Goal: Information Seeking & Learning: Find specific page/section

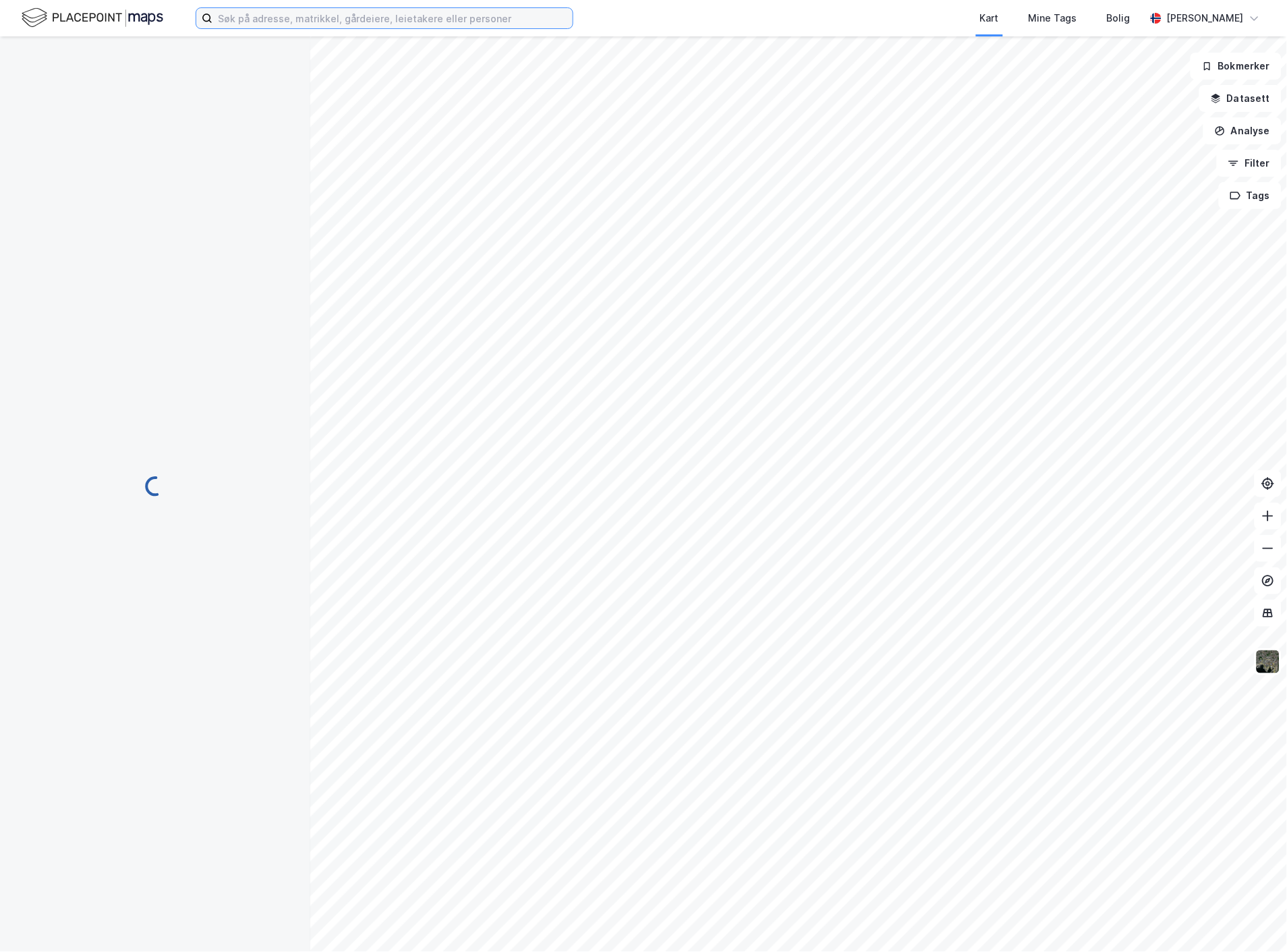
click at [354, 23] on input at bounding box center [392, 18] width 360 height 20
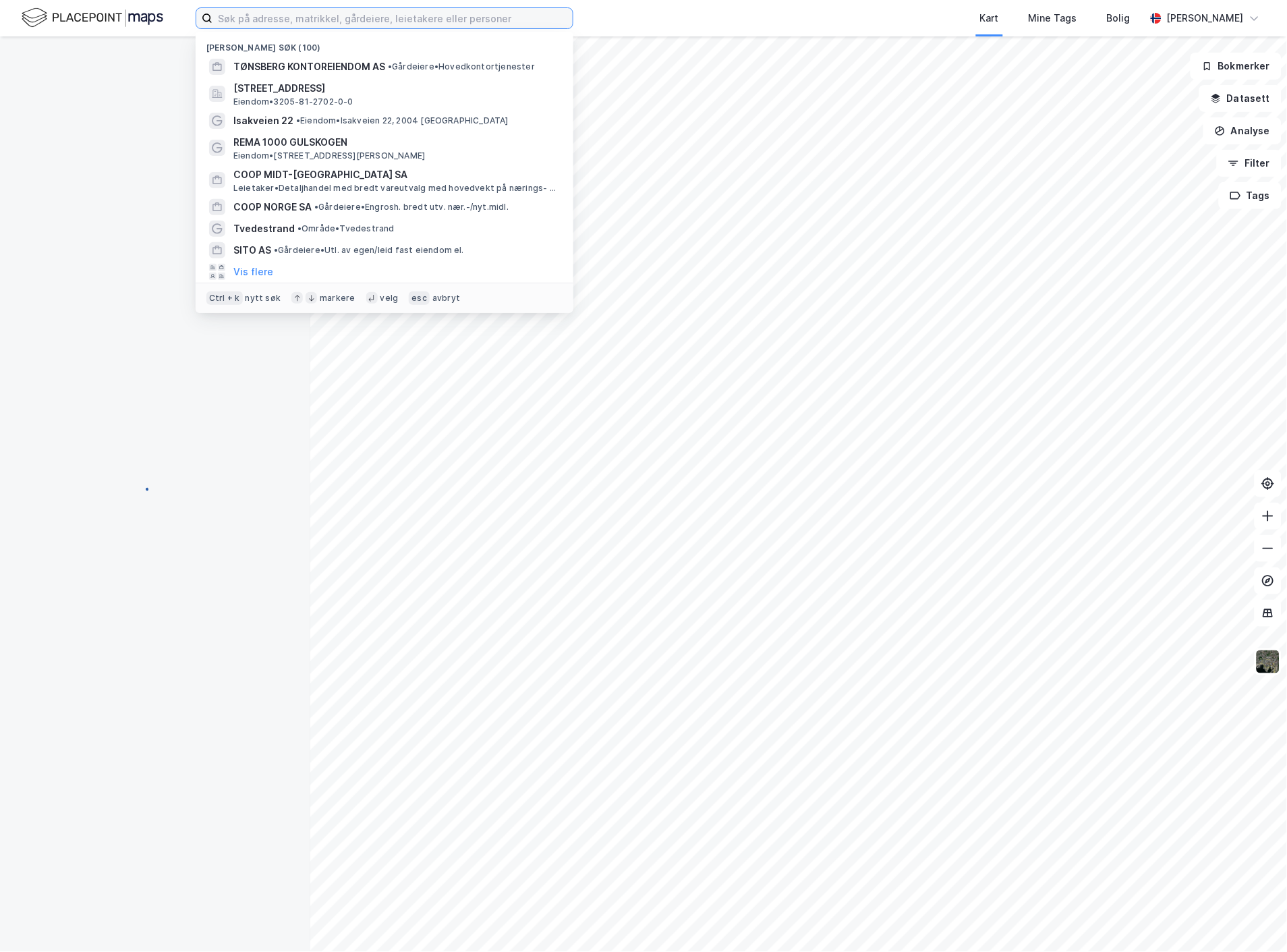
paste input "KJERULFS GATE 1F"
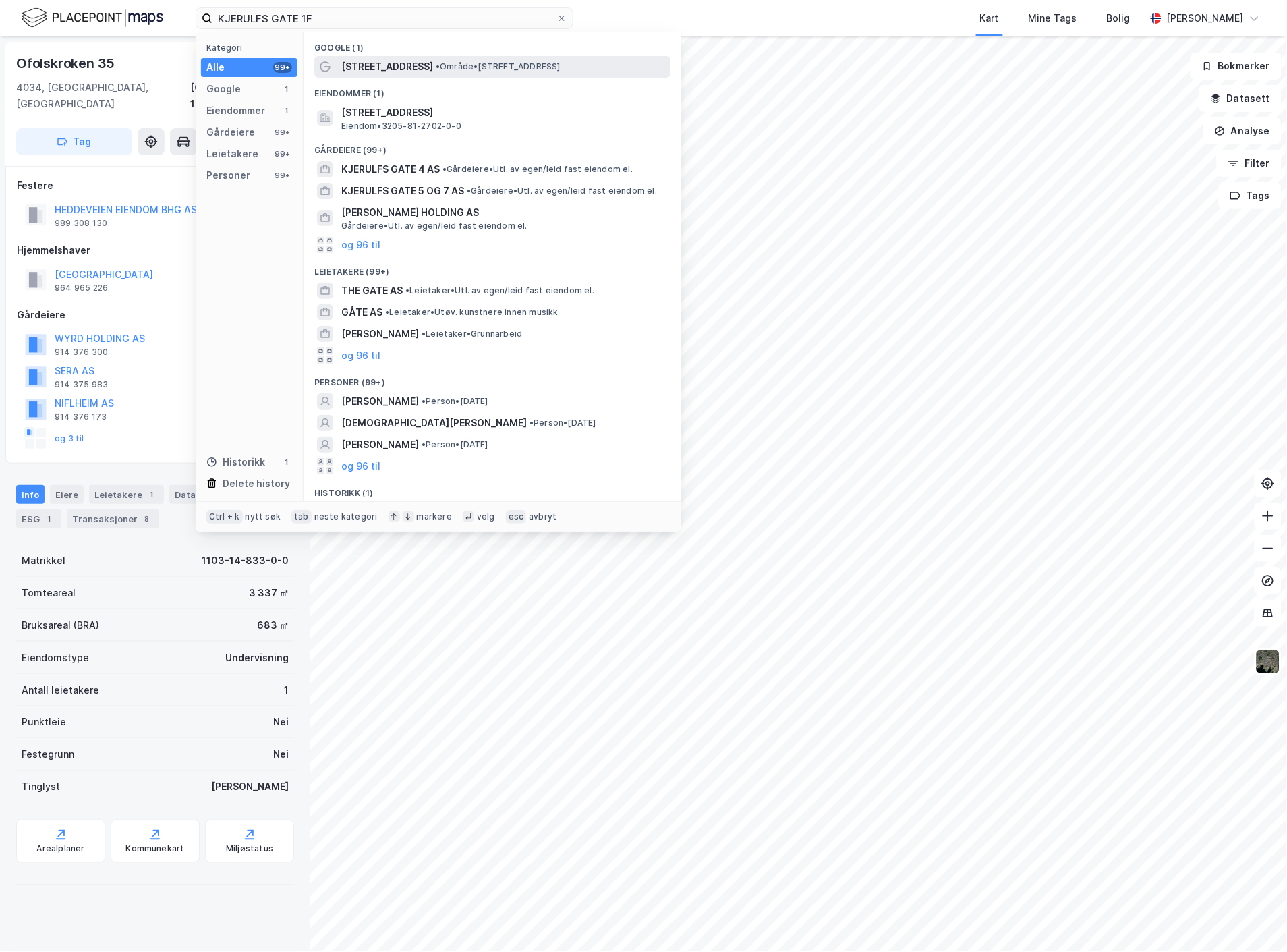
click at [374, 68] on span "[STREET_ADDRESS]" at bounding box center [387, 67] width 92 height 16
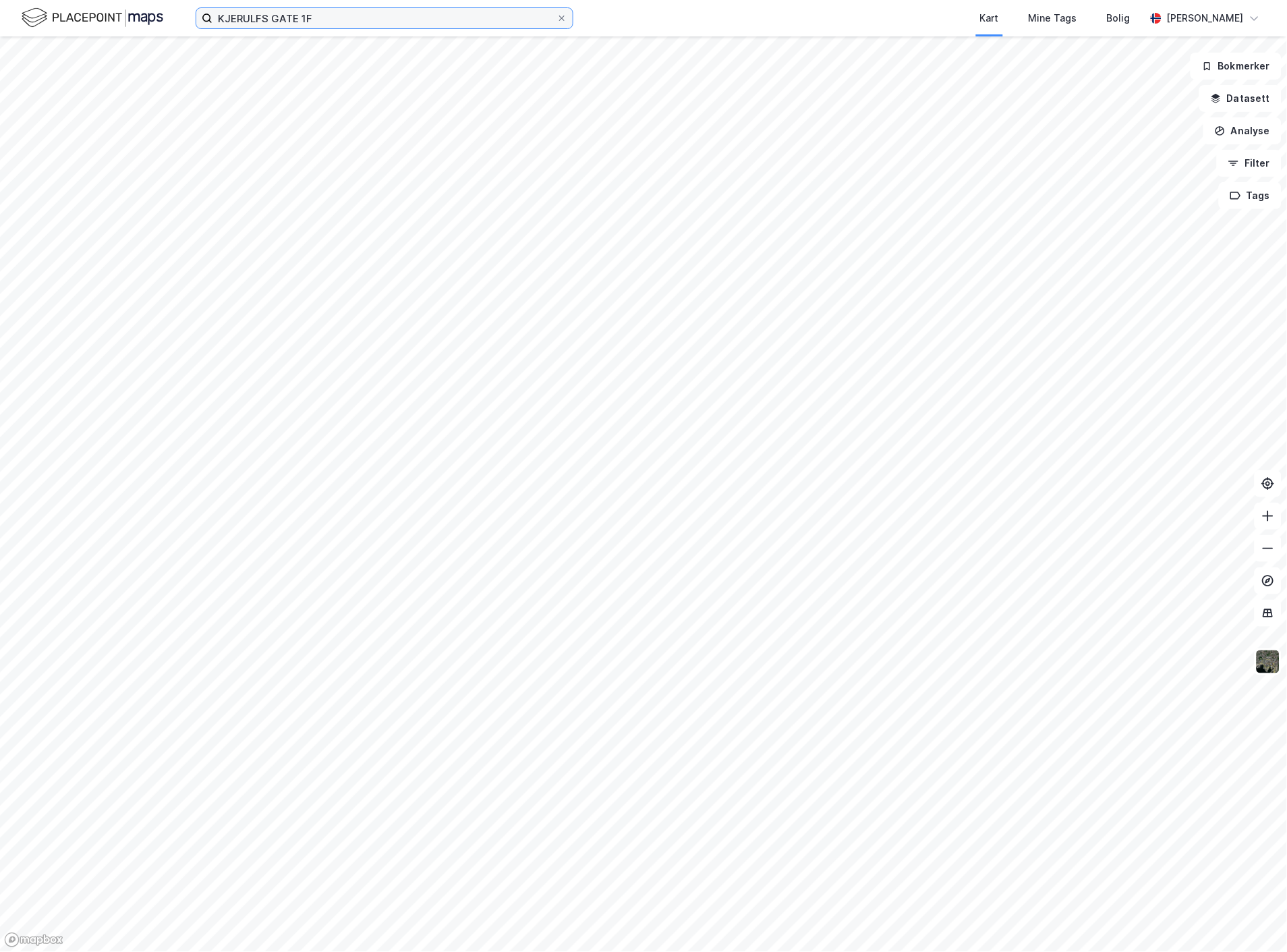
click at [389, 24] on input "KJERULFS GATE 1F" at bounding box center [384, 18] width 344 height 20
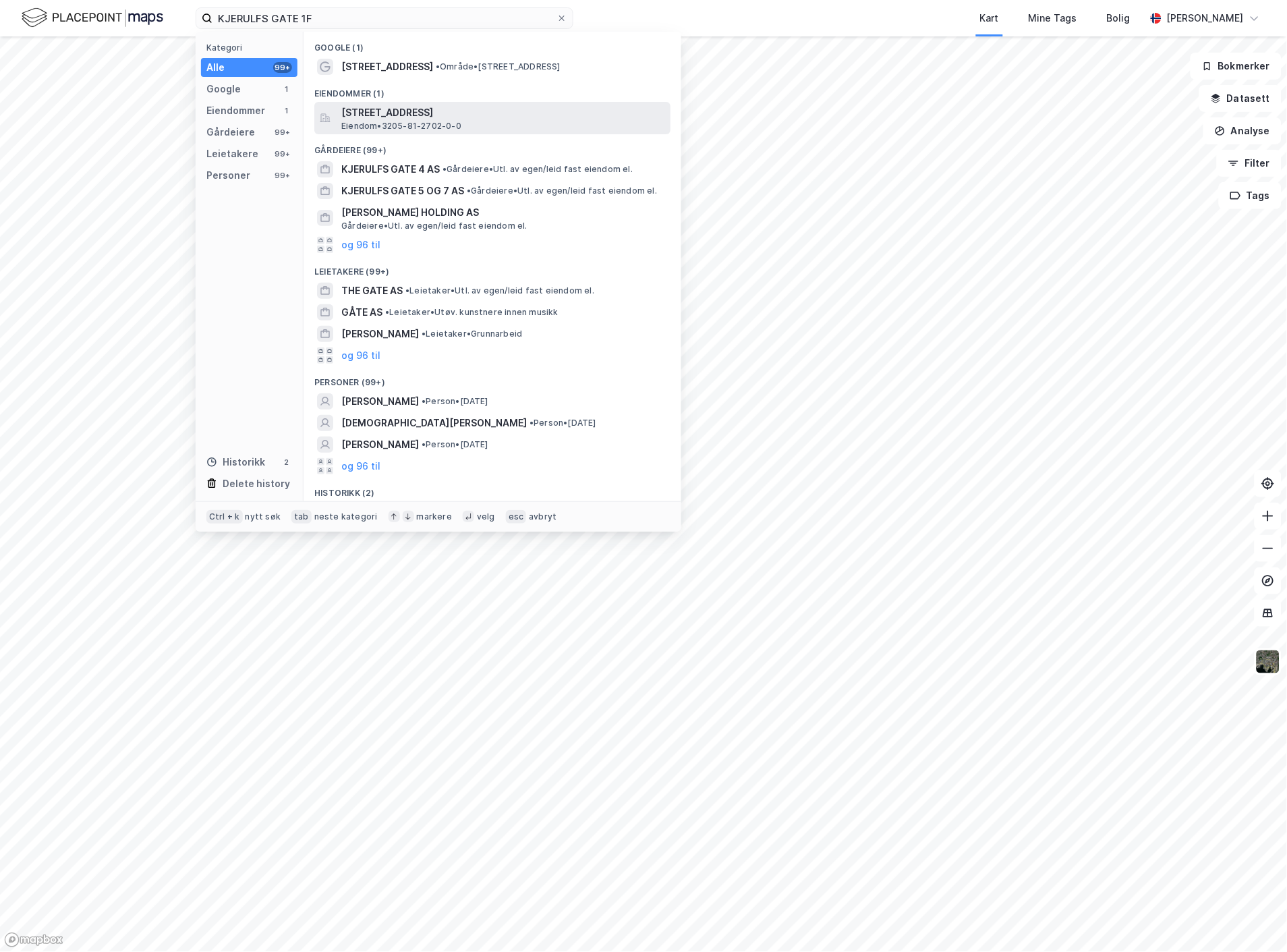
click at [378, 114] on span "[STREET_ADDRESS]" at bounding box center [503, 113] width 324 height 16
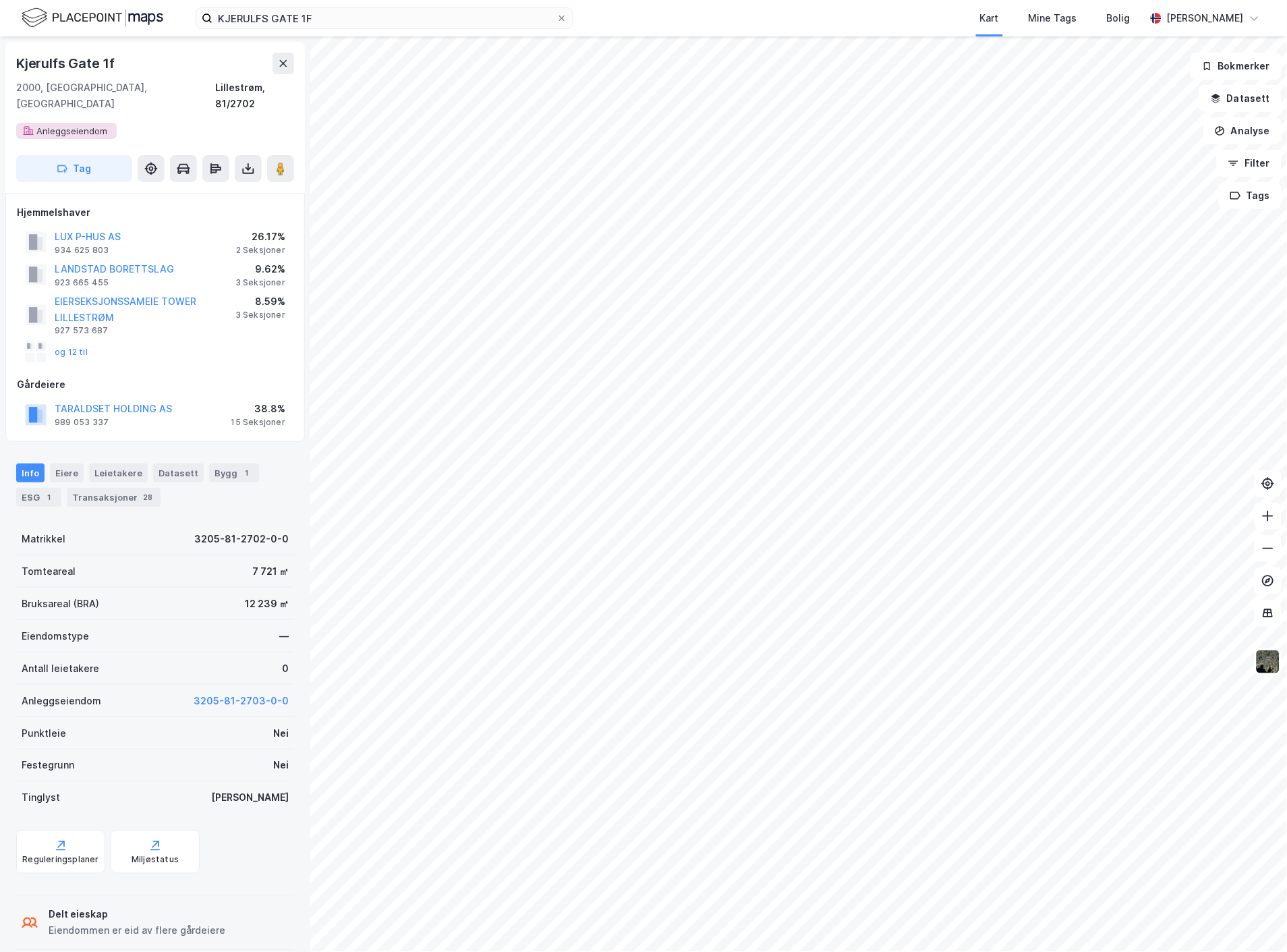
click at [226, 469] on div "Info [PERSON_NAME] Datasett Bygg 1 ESG 1 Transaksjoner 28" at bounding box center [155, 485] width 278 height 44
click at [228, 464] on div "Bygg 1" at bounding box center [234, 473] width 50 height 19
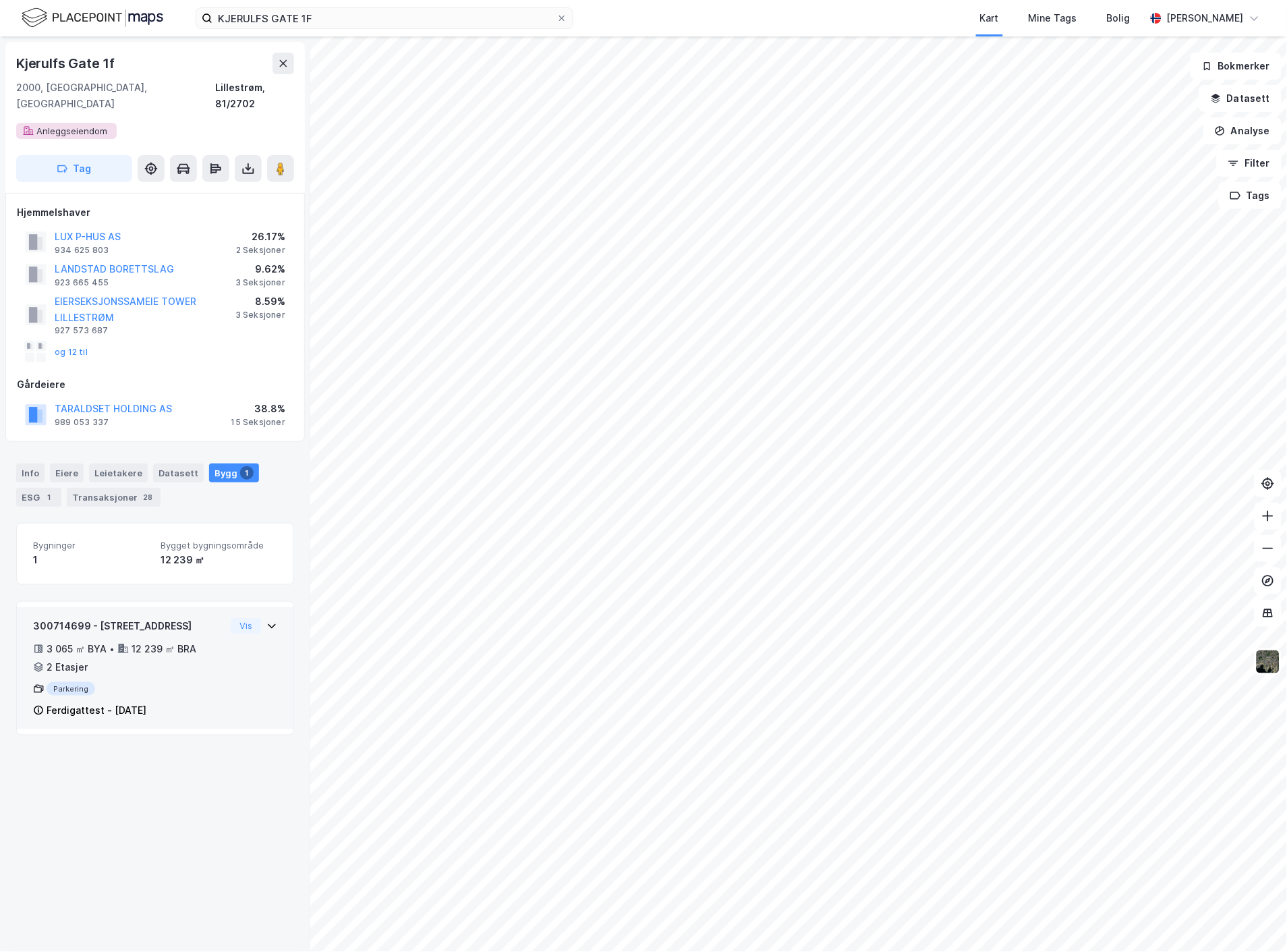
click at [158, 642] on div "3 065 ㎡ BYA • 12 239 ㎡ BRA • 2 Etasjer" at bounding box center [129, 658] width 192 height 35
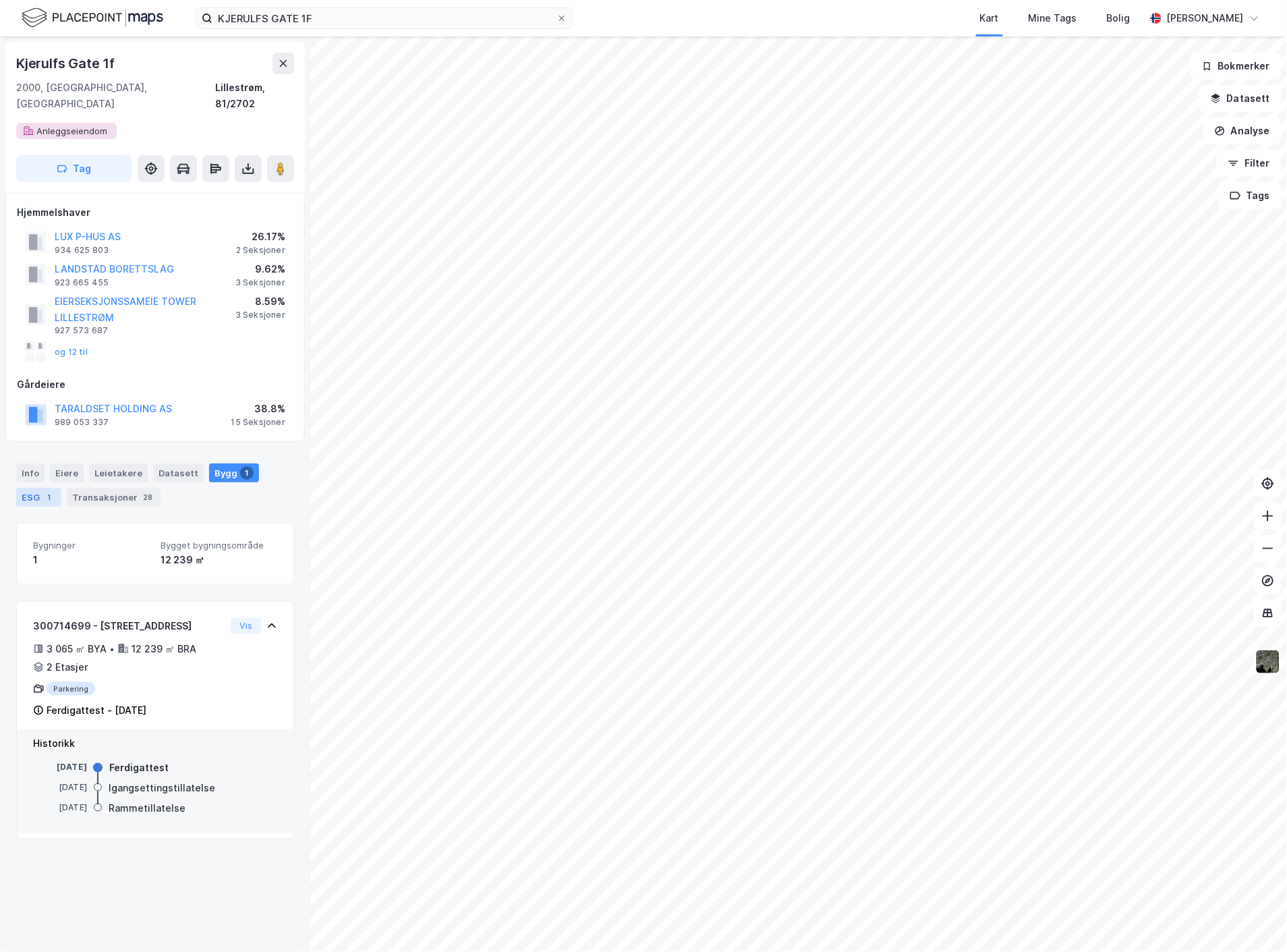
click at [46, 491] on div "1" at bounding box center [49, 497] width 14 height 14
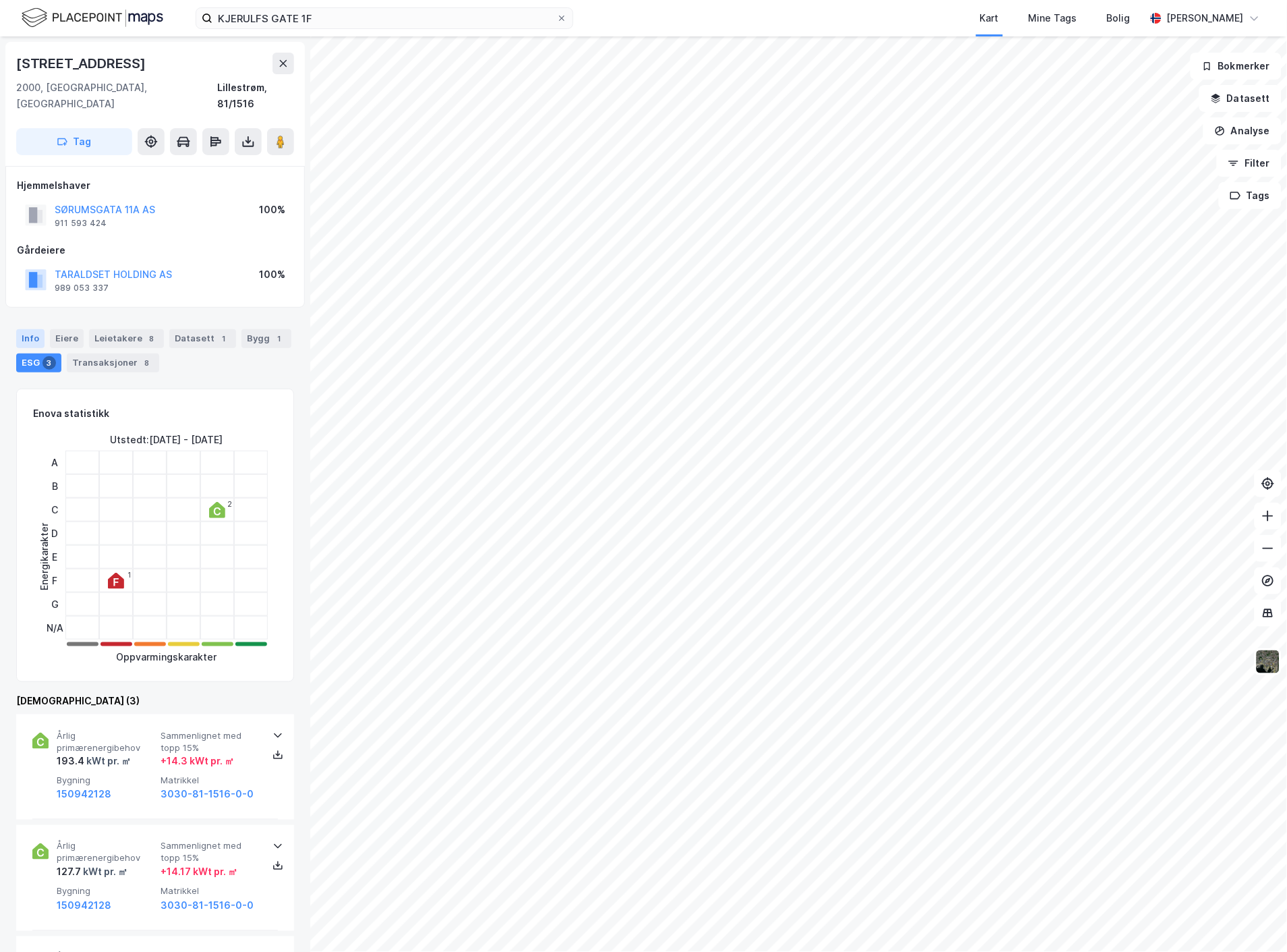
click at [29, 329] on div "Info" at bounding box center [30, 339] width 28 height 19
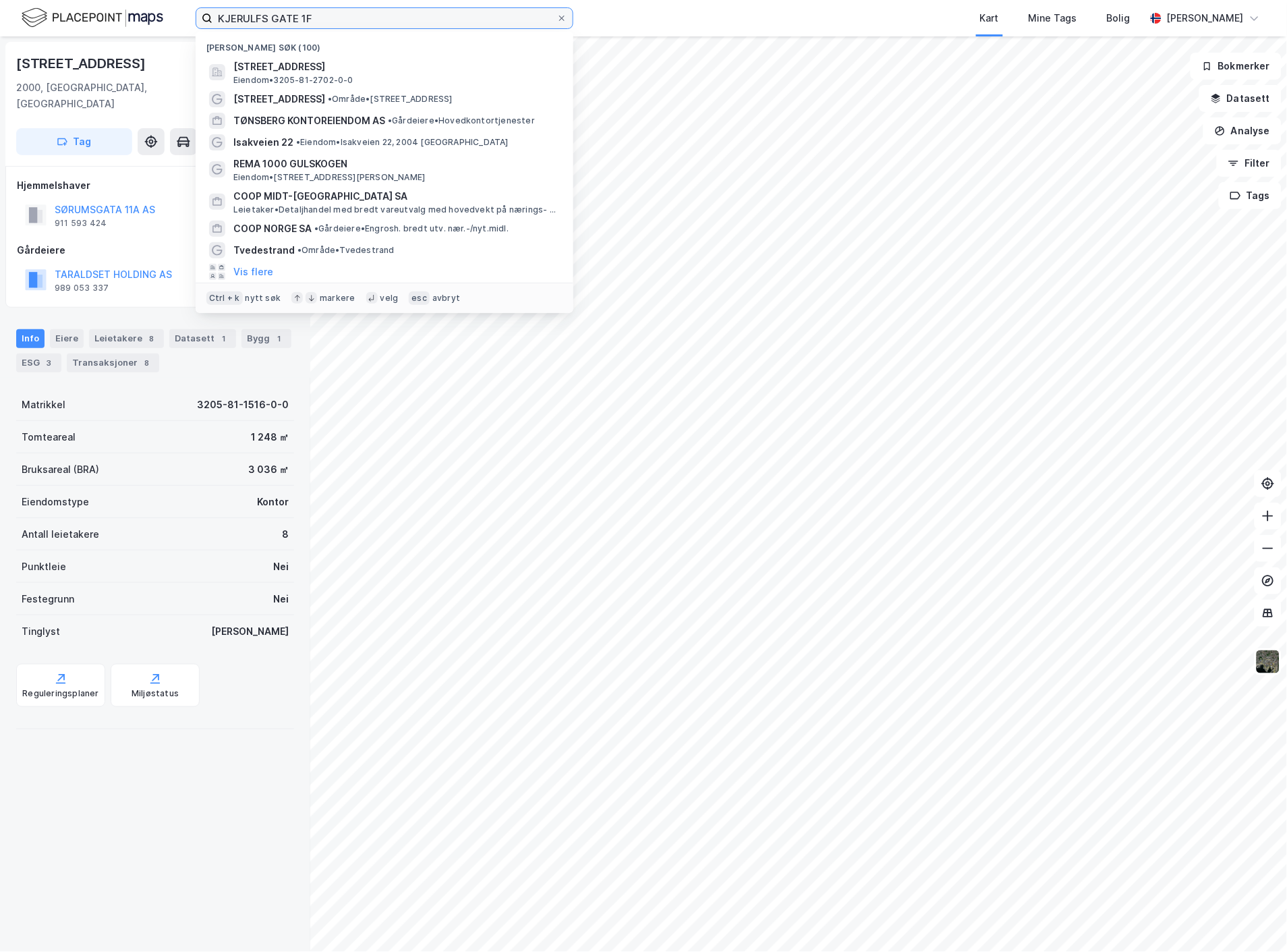
click at [251, 20] on input "KJERULFS GATE 1F" at bounding box center [384, 18] width 344 height 20
paste input "Tamburveien 3"
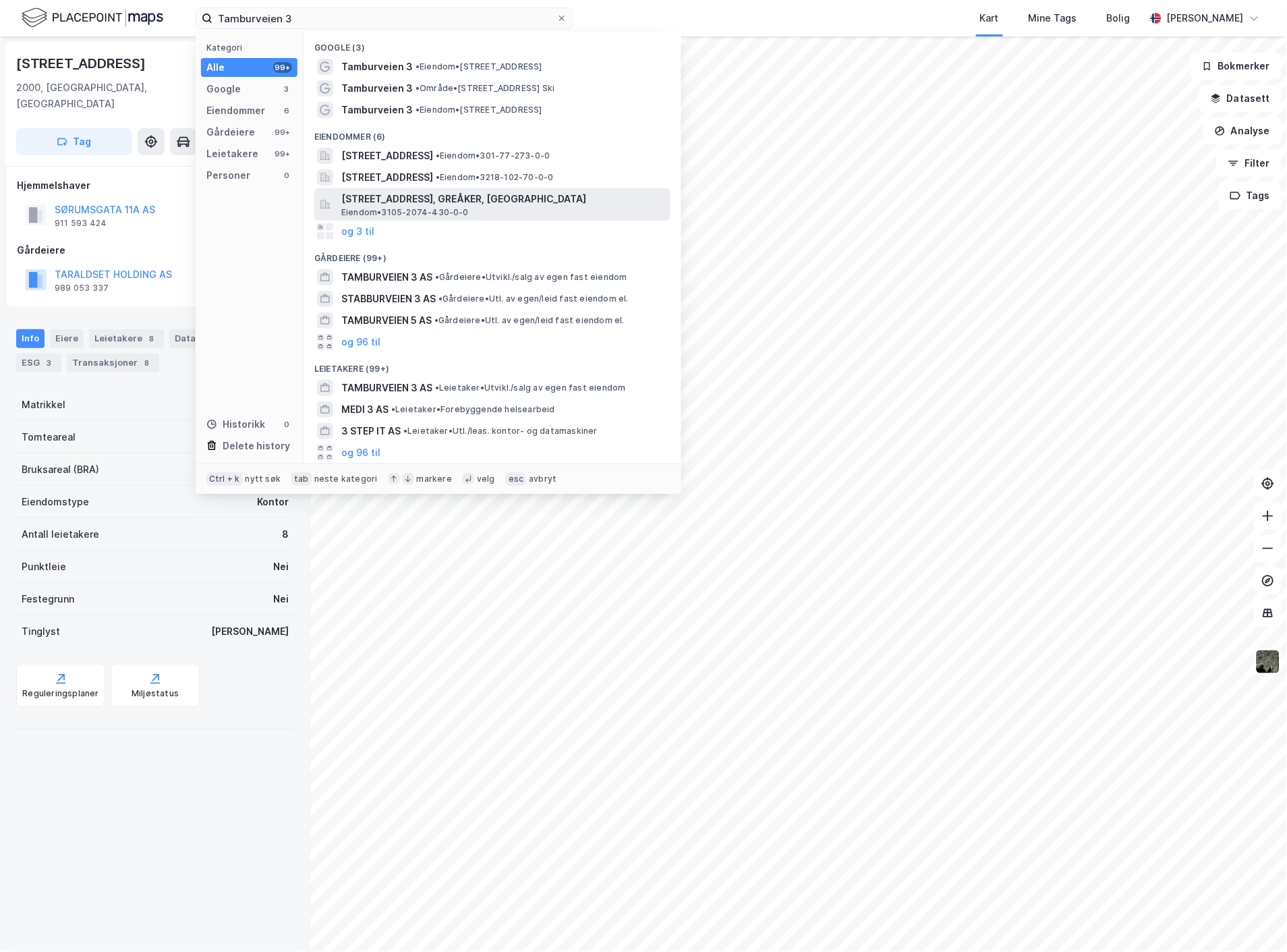
click at [476, 200] on span "[STREET_ADDRESS], GREÅKER, [GEOGRAPHIC_DATA]" at bounding box center [503, 199] width 324 height 16
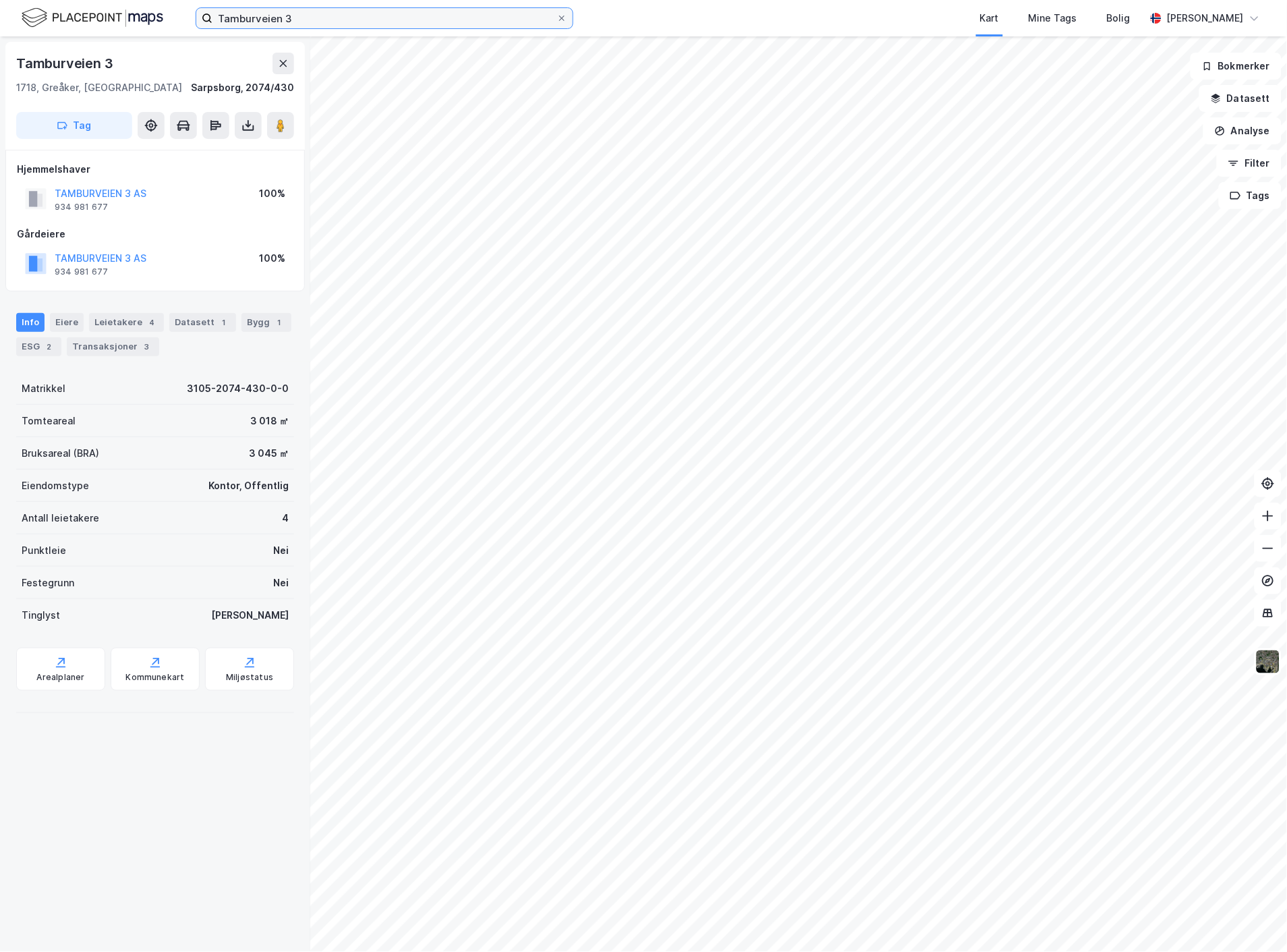
click at [273, 10] on input "Tamburveien 3" at bounding box center [384, 18] width 344 height 20
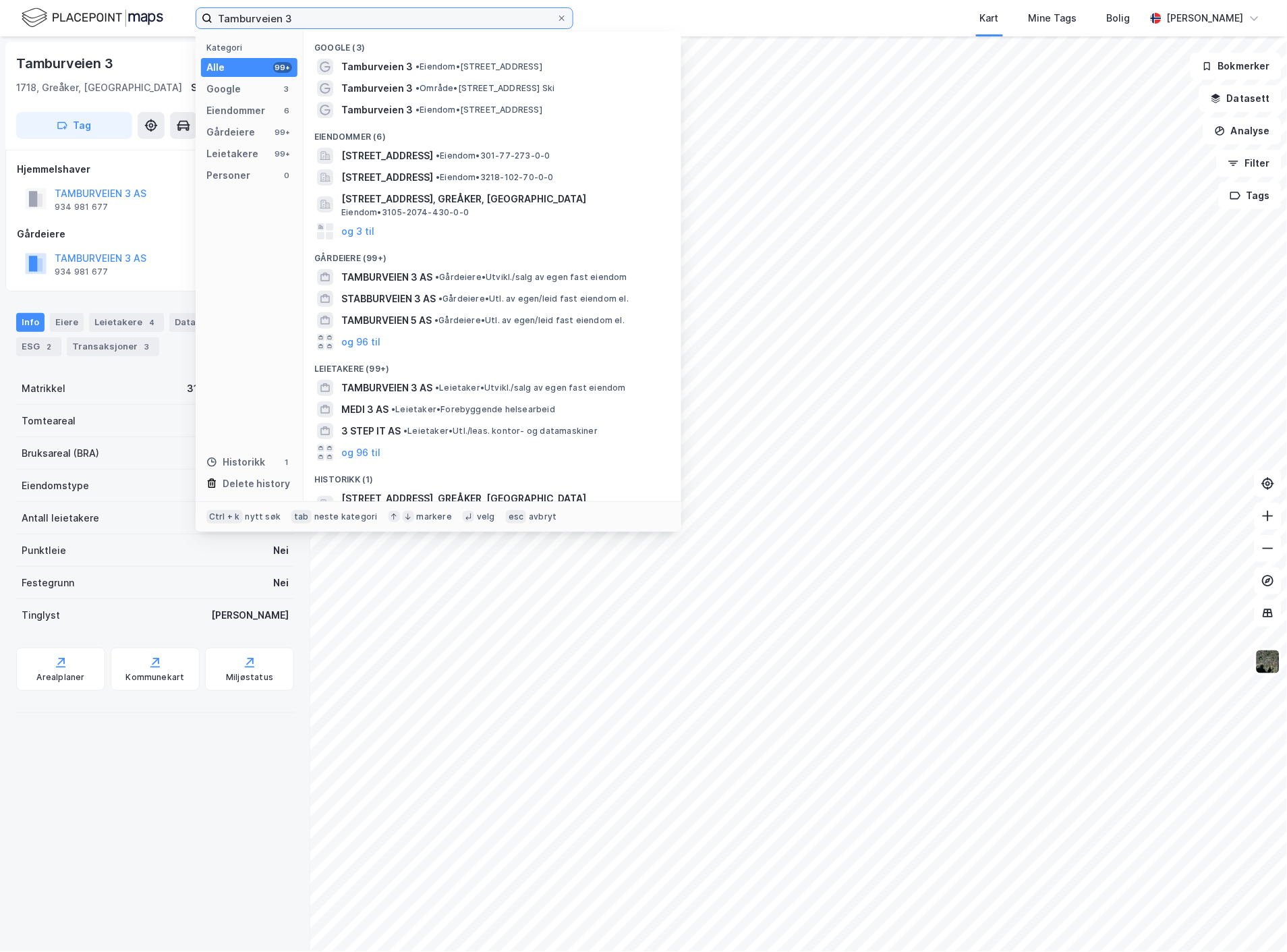
click at [273, 10] on input "Tamburveien 3" at bounding box center [384, 18] width 344 height 20
paste input "[PERSON_NAME] Veg 10"
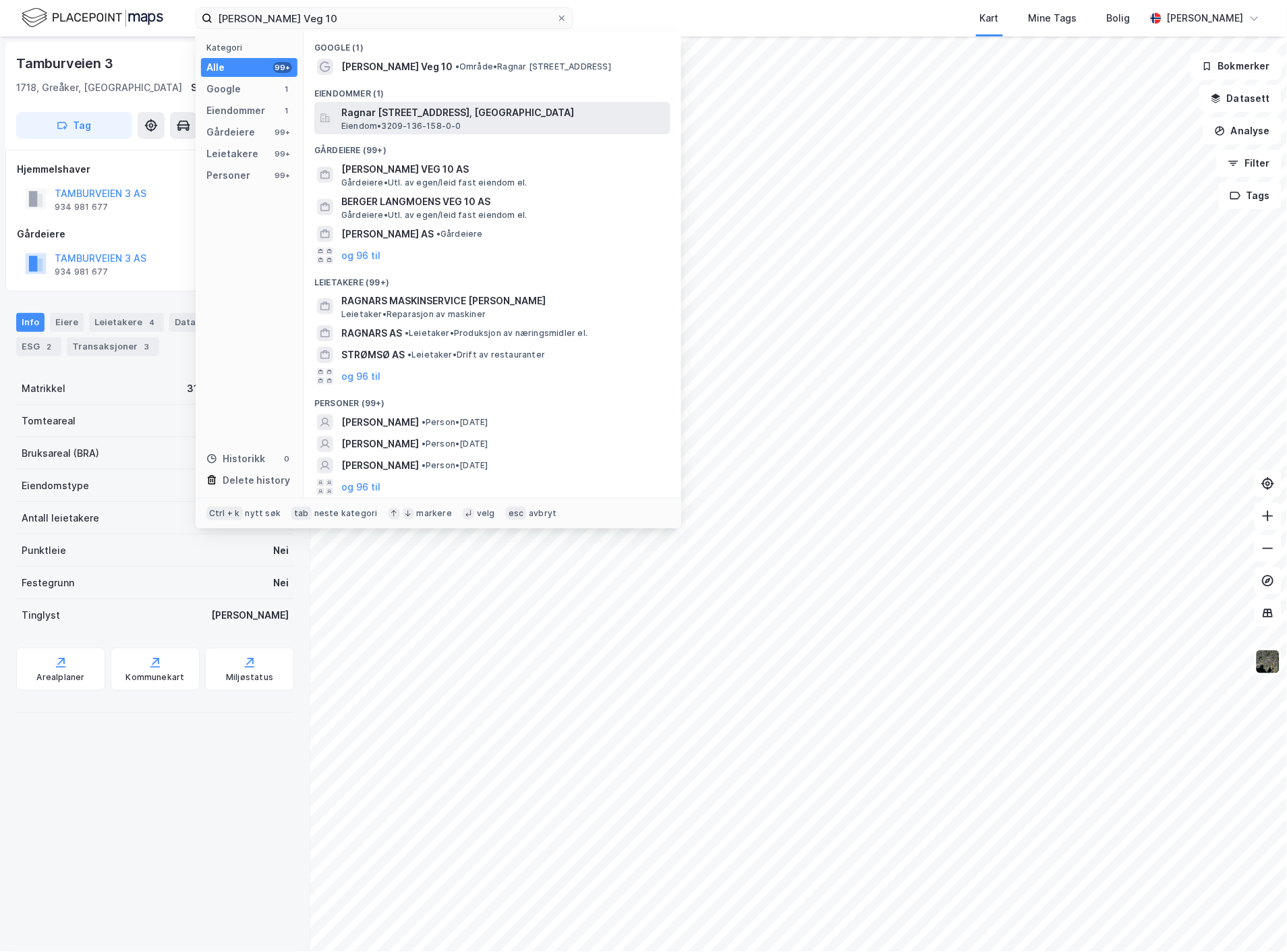
click at [421, 107] on span "Ragnar [STREET_ADDRESS], [GEOGRAPHIC_DATA]" at bounding box center [503, 113] width 324 height 16
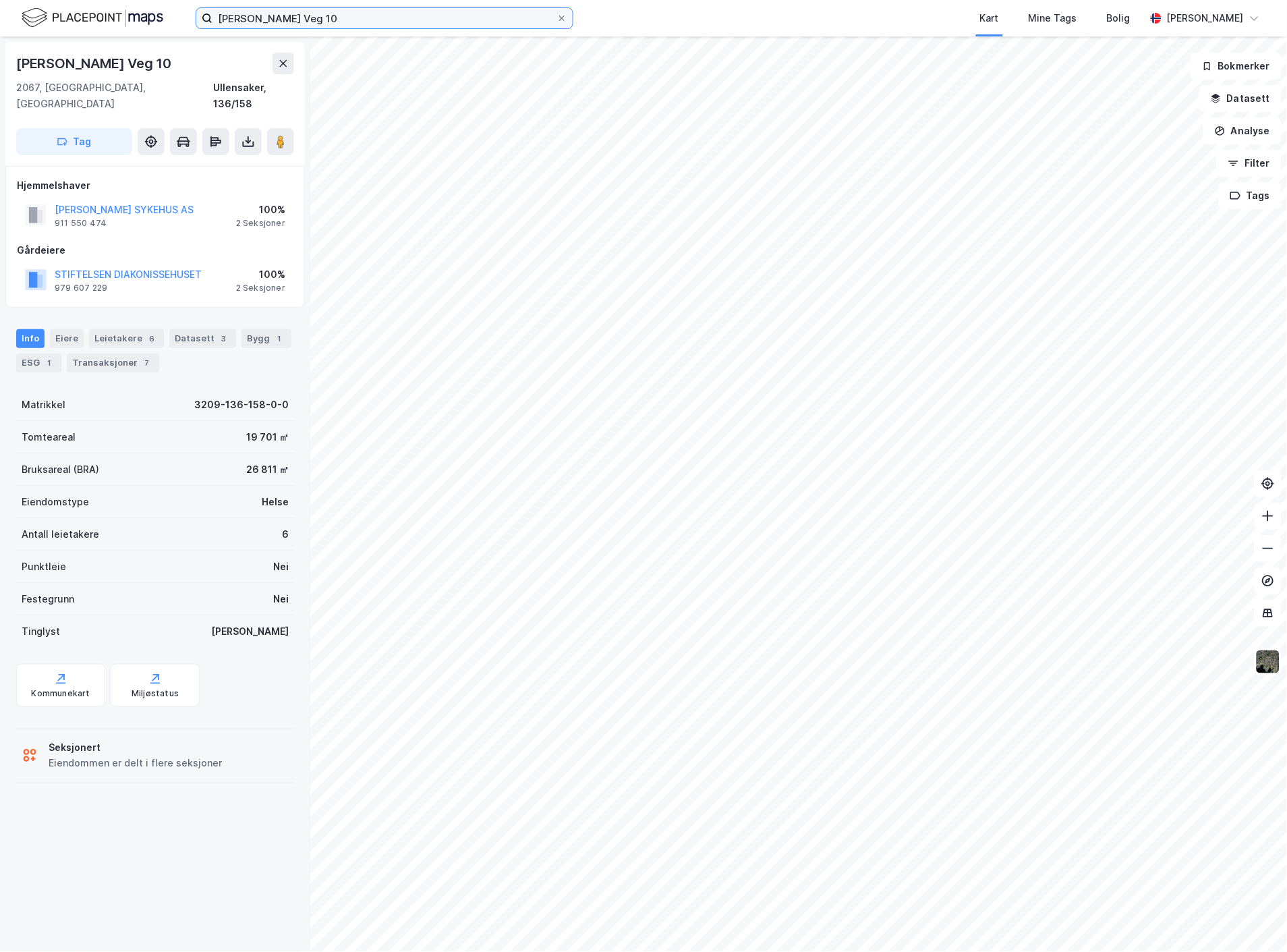
click at [281, 14] on input "[PERSON_NAME] Veg 10" at bounding box center [384, 18] width 344 height 20
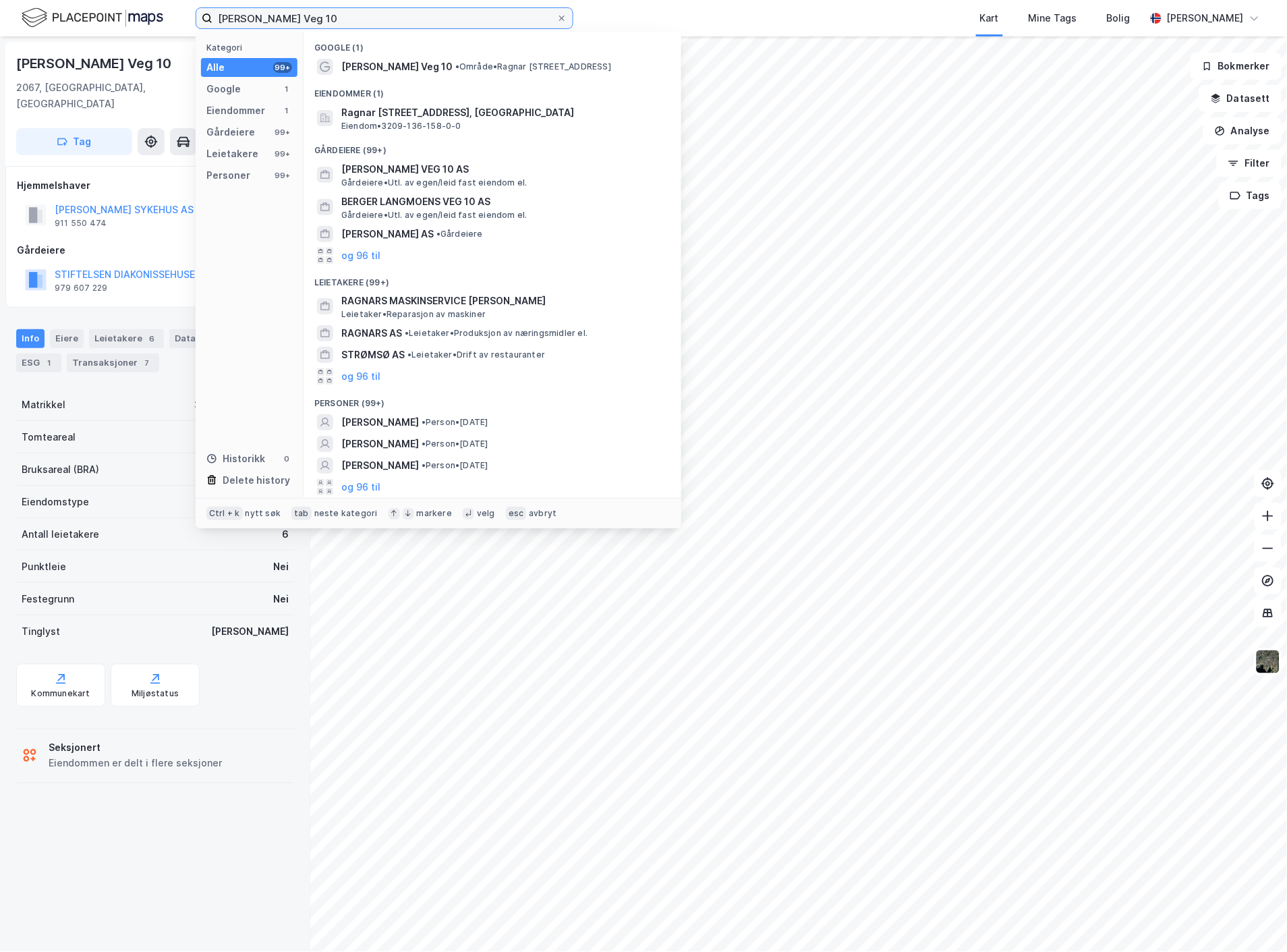
click at [281, 14] on input "[PERSON_NAME] Veg 10" at bounding box center [384, 18] width 344 height 20
paste input "[STREET_ADDRESS]"
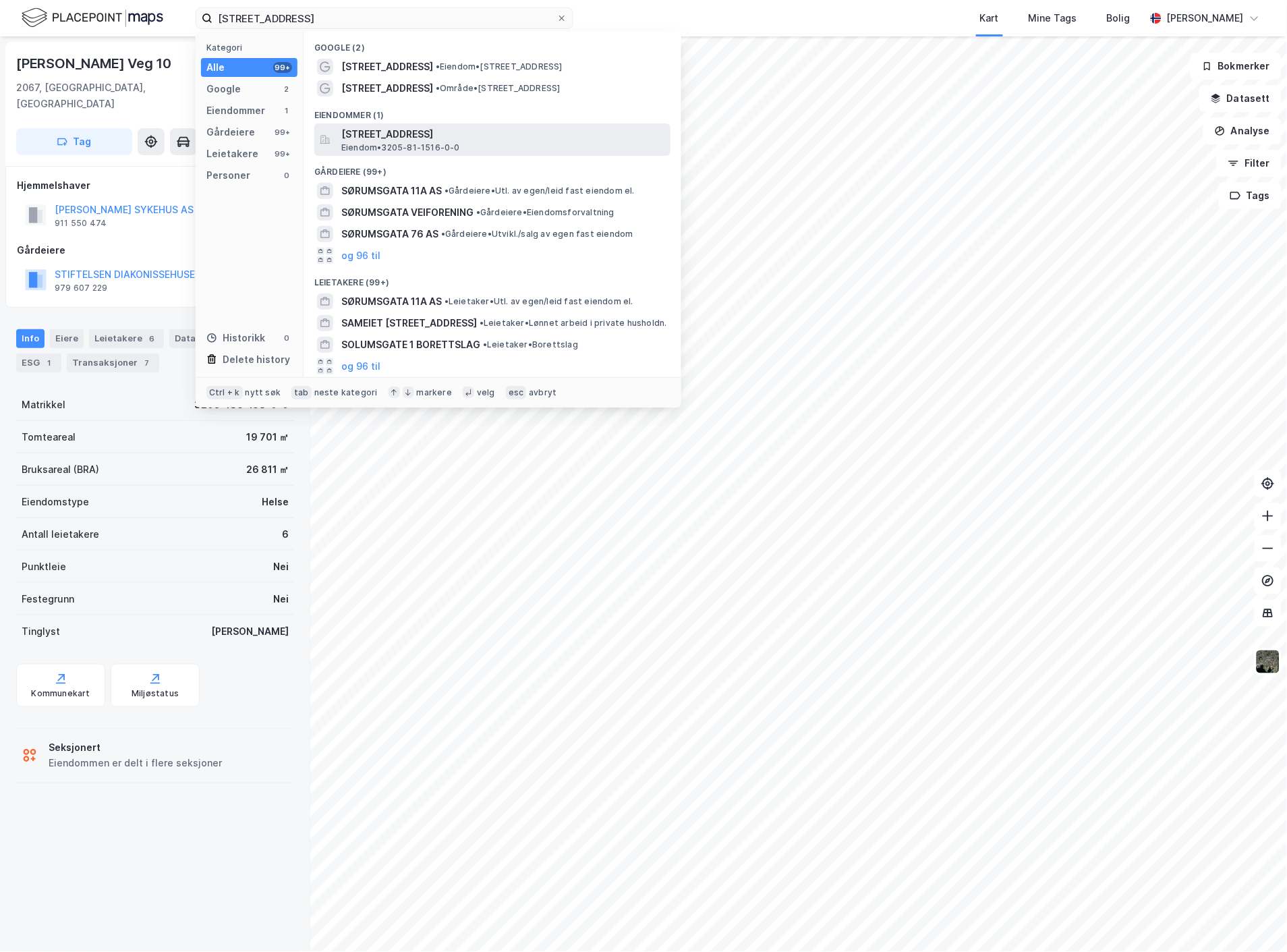
click at [401, 137] on span "[STREET_ADDRESS]" at bounding box center [503, 134] width 324 height 16
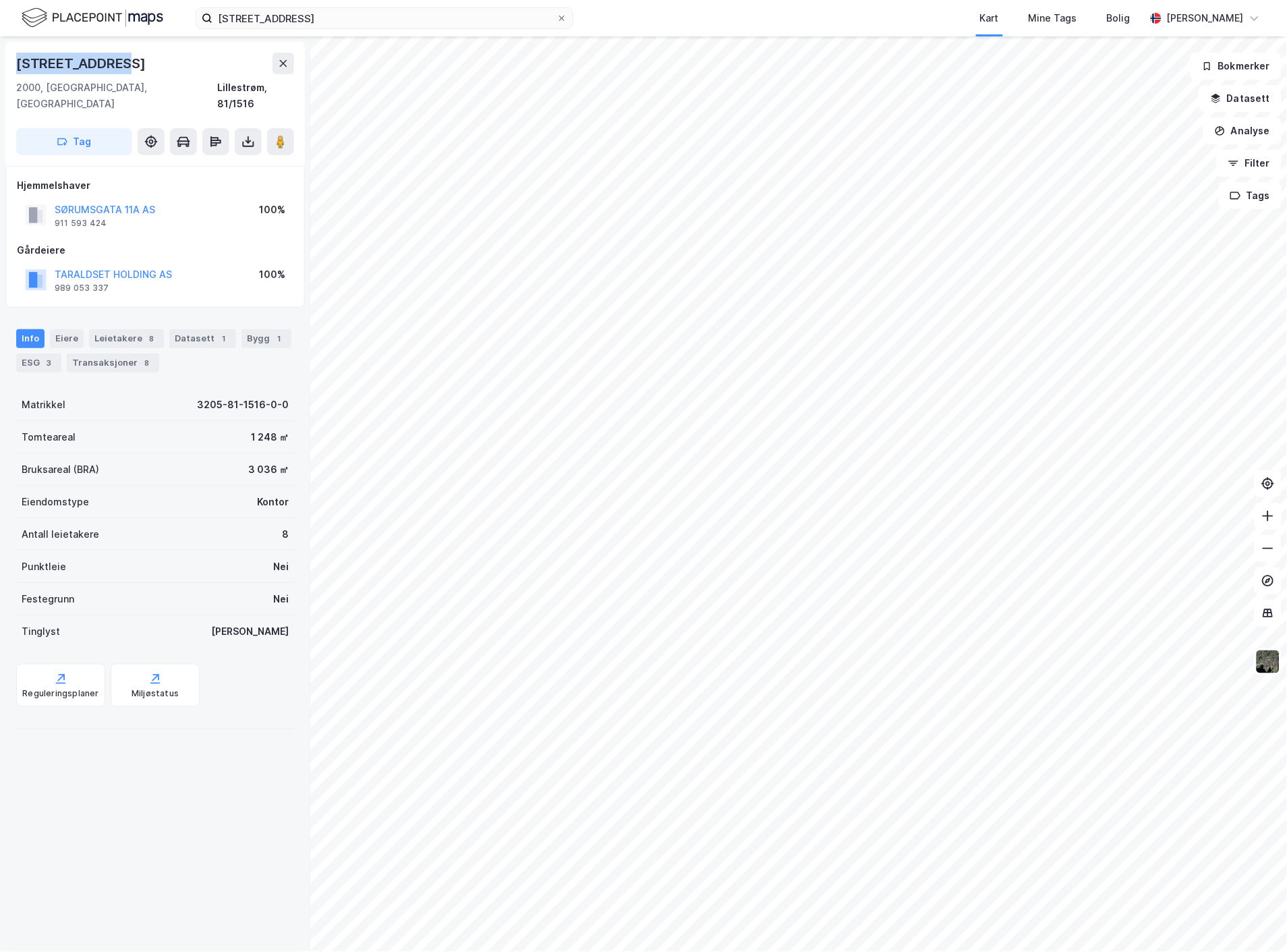
drag, startPoint x: 14, startPoint y: 58, endPoint x: 128, endPoint y: 61, distance: 114.0
click at [128, 61] on div "[STREET_ADDRESS], Akershus Lillestrøm, 81/1516 Tag" at bounding box center [154, 104] width 299 height 125
copy div "[STREET_ADDRESS]"
click at [324, 29] on div "[STREET_ADDRESS] Kart Mine Tags Bolig [PERSON_NAME]" at bounding box center [643, 18] width 1287 height 37
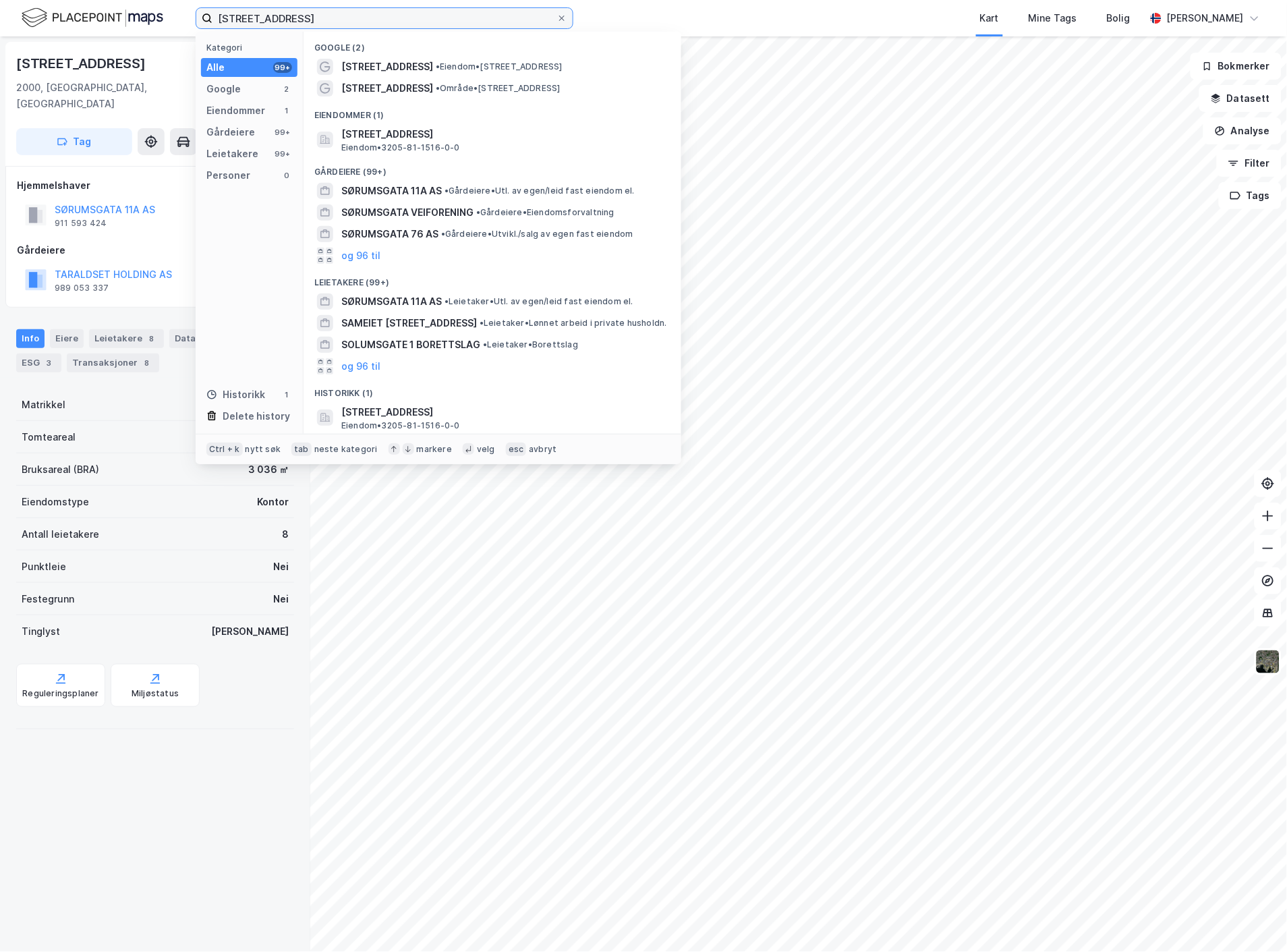
click at [326, 21] on input "[STREET_ADDRESS]" at bounding box center [384, 18] width 344 height 20
paste input "KUHAUGEN 6"
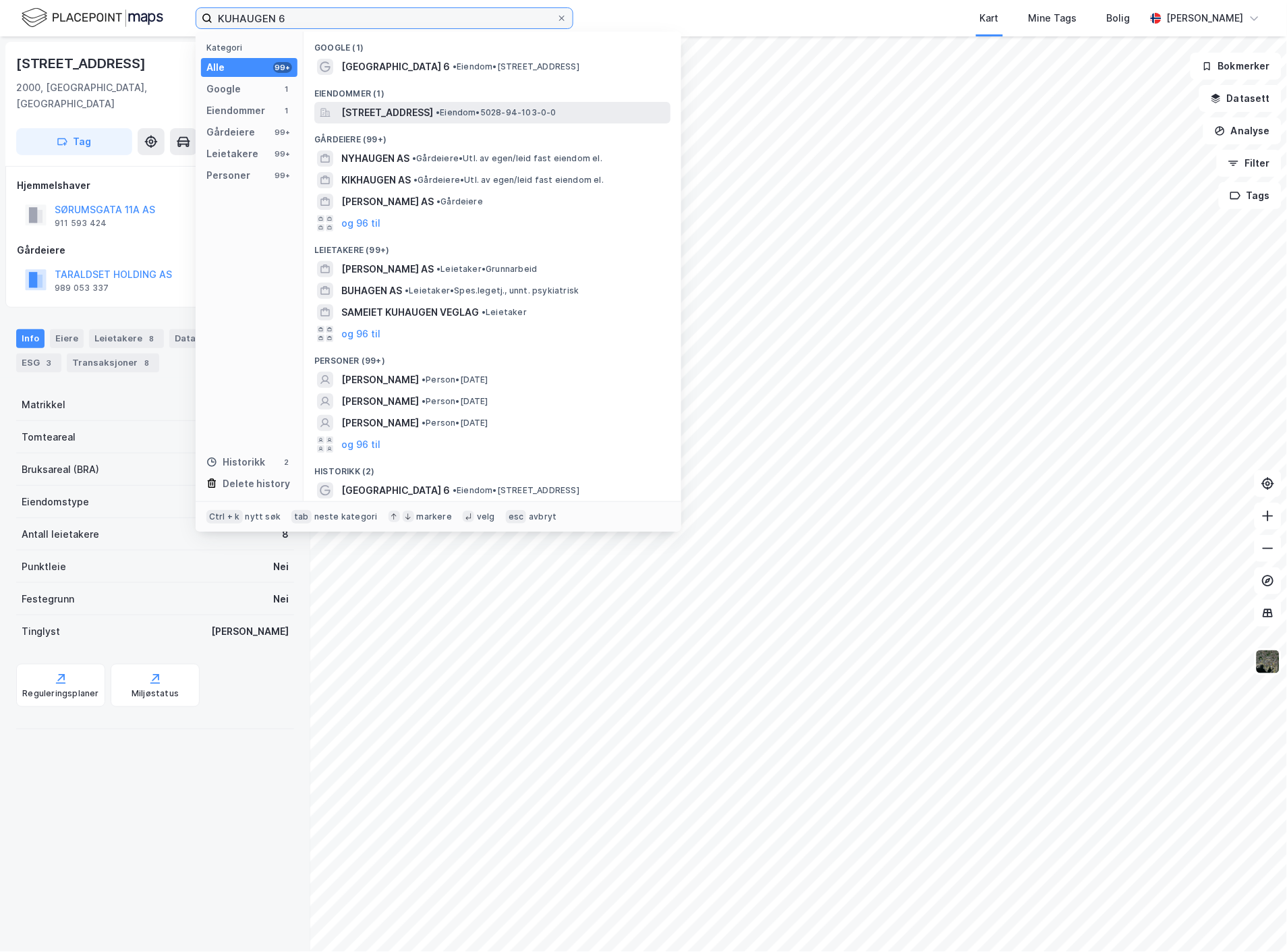
type input "KUHAUGEN 6"
click at [383, 112] on span "[STREET_ADDRESS]" at bounding box center [387, 113] width 92 height 16
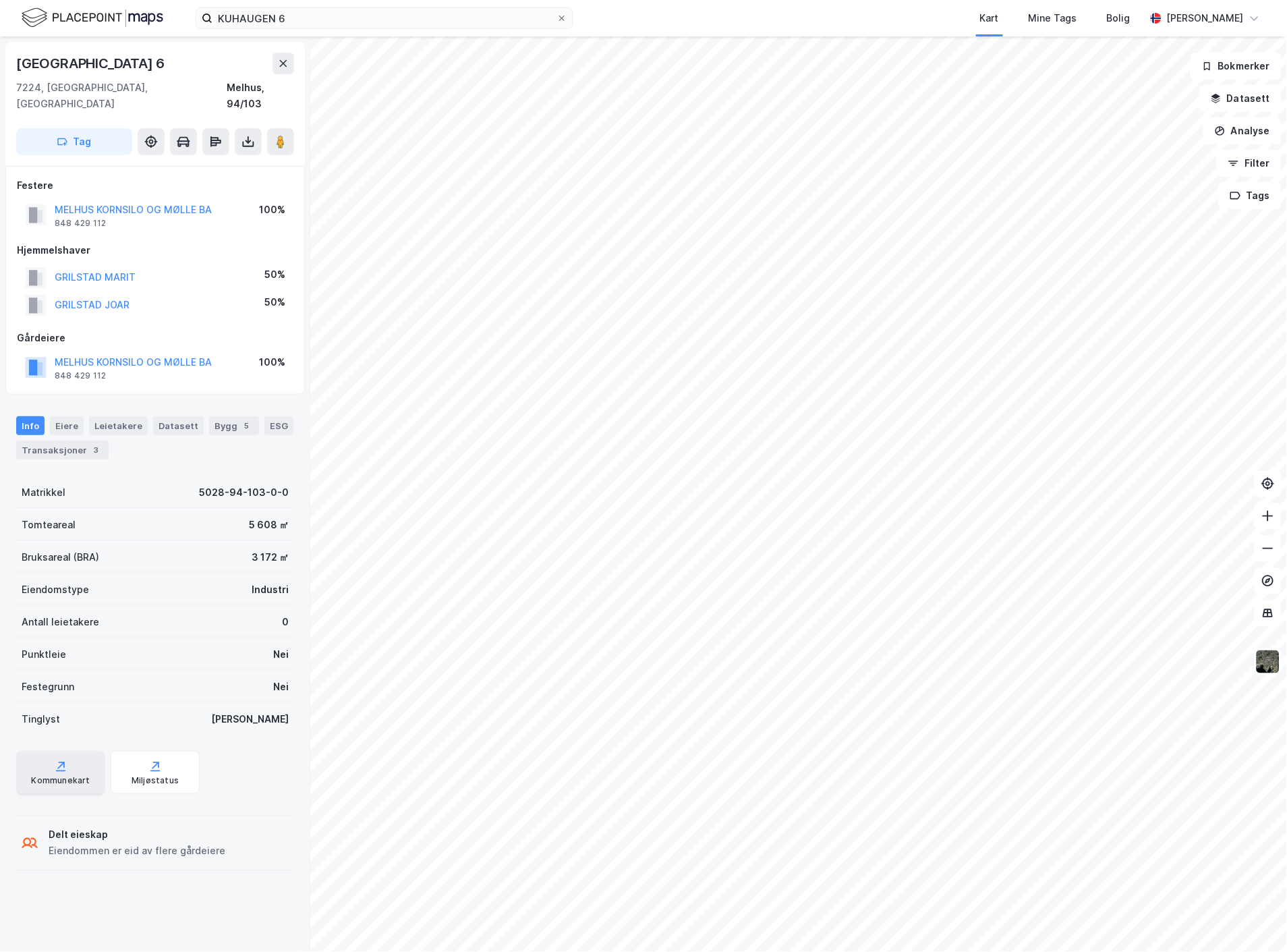
click at [76, 776] on div "Kommunekart" at bounding box center [60, 781] width 59 height 11
